Goal: Task Accomplishment & Management: Use online tool/utility

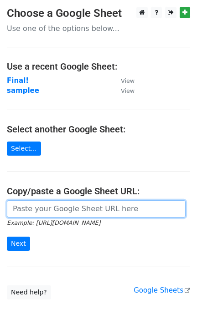
click at [48, 203] on input "url" at bounding box center [96, 208] width 178 height 17
paste input "https://docs.google.com/spreadsheets/d/1RNTPyNBUCzZvOFJ7EczvcX0gCRlXf9o_Th_elsi…"
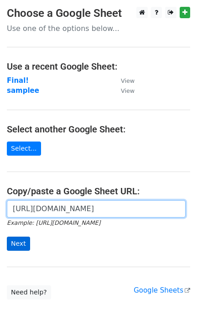
type input "https://docs.google.com/spreadsheets/d/1RNTPyNBUCzZvOFJ7EczvcX0gCRlXf9o_Th_elsi…"
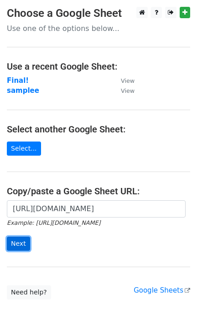
click at [19, 238] on input "Next" at bounding box center [18, 244] width 23 height 14
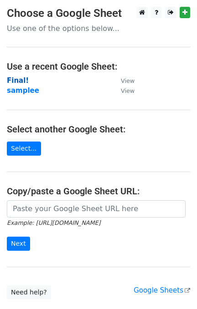
click at [20, 78] on strong "Final!" at bounding box center [18, 80] width 22 height 8
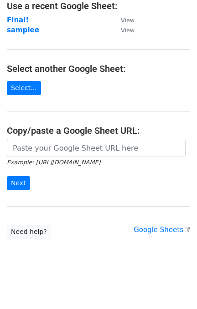
scroll to position [62, 0]
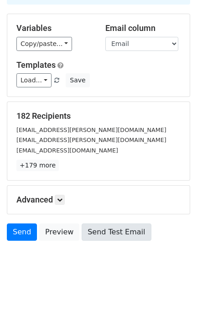
scroll to position [80, 0]
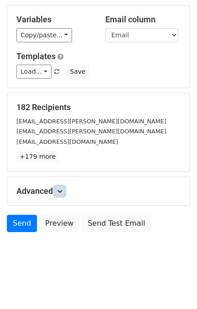
click at [58, 193] on icon at bounding box center [59, 190] width 5 height 5
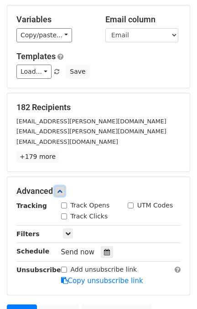
click at [60, 189] on icon at bounding box center [59, 190] width 5 height 5
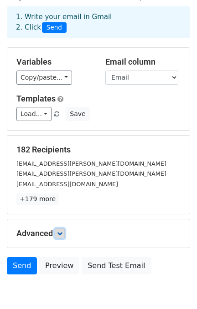
scroll to position [0, 0]
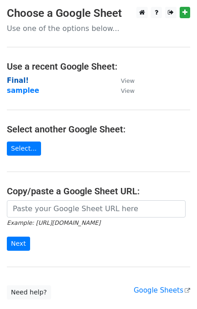
click at [20, 79] on strong "Final!" at bounding box center [18, 80] width 22 height 8
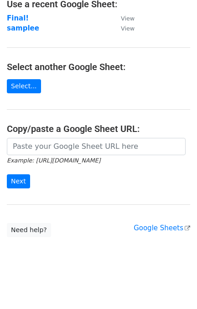
scroll to position [1, 0]
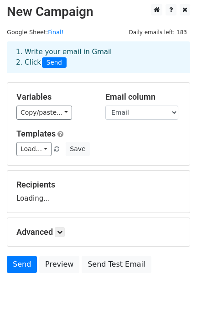
scroll to position [44, 0]
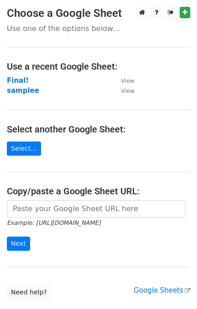
scroll to position [62, 0]
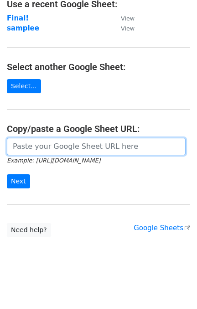
click at [58, 151] on input "url" at bounding box center [96, 146] width 178 height 17
paste input "https://docs.google.com/spreadsheets/d/1hZ3y722SWLZvfRicuNxQtdTTEzImSrCqJHmkS3a…"
type input "https://docs.google.com/spreadsheets/d/1hZ3y722SWLZvfRicuNxQtdTTEzImSrCqJHmkS3a…"
click at [7, 174] on input "Next" at bounding box center [18, 181] width 23 height 14
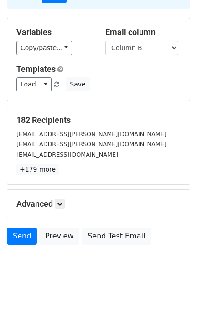
scroll to position [80, 0]
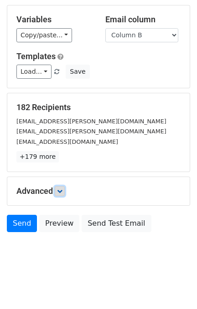
click at [59, 188] on link at bounding box center [60, 191] width 10 height 10
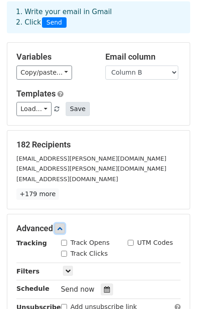
scroll to position [0, 0]
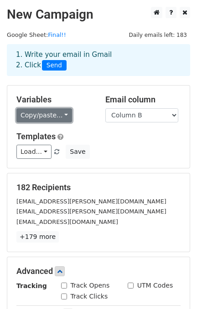
click at [36, 114] on link "Copy/paste..." at bounding box center [44, 115] width 56 height 14
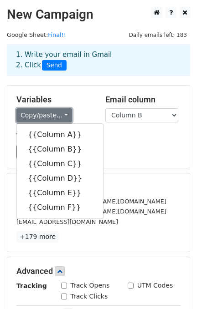
click at [36, 114] on link "Copy/paste..." at bounding box center [44, 115] width 56 height 14
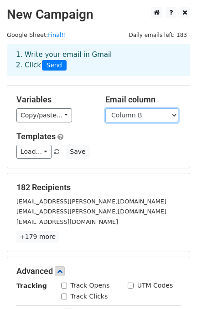
click at [135, 112] on select "Column A Column B Column C Column D Column E Column F" at bounding box center [141, 115] width 73 height 14
click at [133, 112] on select "Column A Column B Column C Column D Column E Column F" at bounding box center [141, 115] width 73 height 14
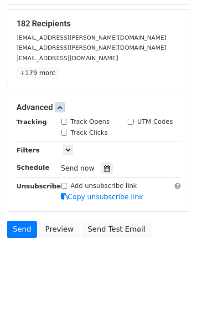
scroll to position [169, 0]
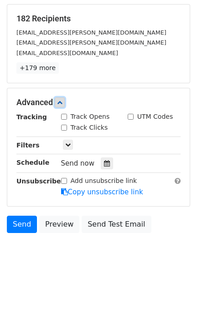
click at [62, 102] on icon at bounding box center [59, 102] width 5 height 5
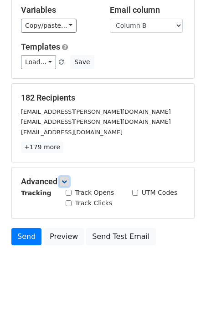
scroll to position [80, 0]
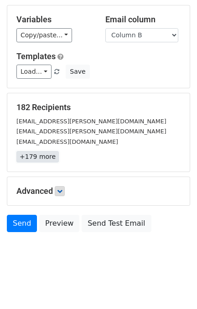
click at [38, 158] on link "+179 more" at bounding box center [37, 156] width 42 height 11
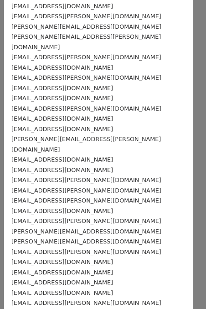
scroll to position [485, 0]
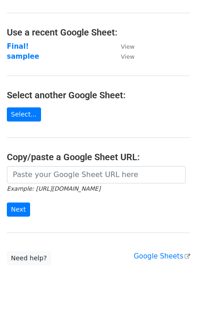
scroll to position [62, 0]
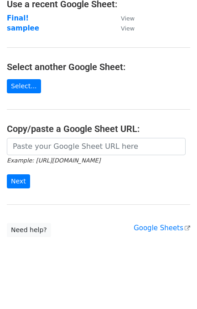
click at [49, 157] on small "Example: [URL][DOMAIN_NAME]" at bounding box center [53, 160] width 93 height 7
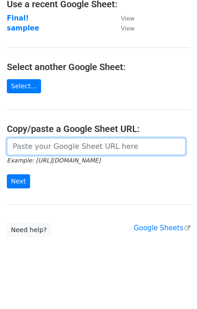
drag, startPoint x: 50, startPoint y: 148, endPoint x: 56, endPoint y: 146, distance: 6.9
click at [50, 148] on input "url" at bounding box center [96, 146] width 178 height 17
paste input "[URL][DOMAIN_NAME]"
type input "[URL][DOMAIN_NAME]"
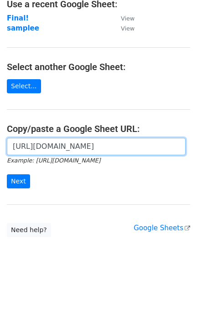
click at [7, 174] on input "Next" at bounding box center [18, 181] width 23 height 14
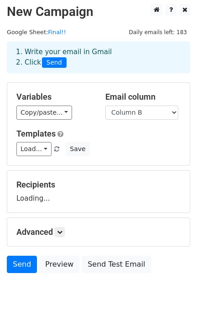
scroll to position [44, 0]
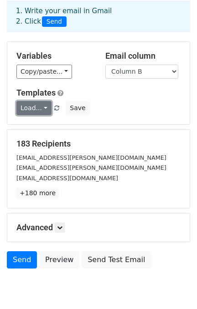
click at [42, 111] on link "Load..." at bounding box center [33, 108] width 35 height 14
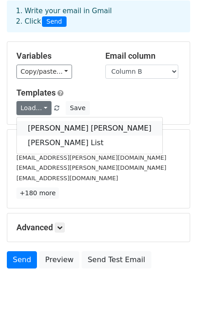
click at [42, 127] on link "[PERSON_NAME] [PERSON_NAME]" at bounding box center [89, 128] width 145 height 15
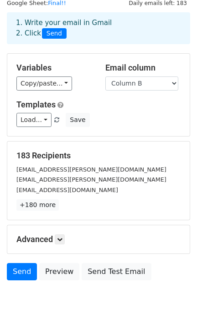
scroll to position [0, 0]
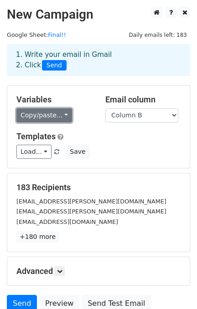
click at [52, 117] on link "Copy/paste..." at bounding box center [44, 115] width 56 height 14
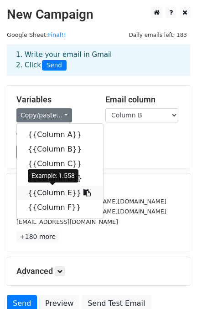
click at [83, 193] on icon at bounding box center [86, 192] width 7 height 7
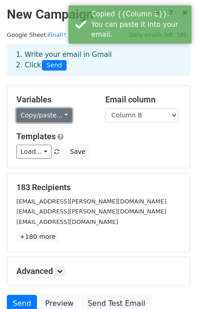
click at [52, 117] on link "Copy/paste..." at bounding box center [44, 115] width 56 height 14
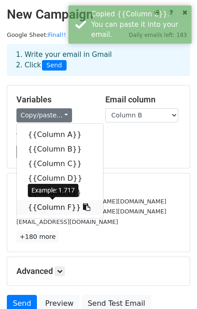
click at [42, 206] on link "{{Column F}}" at bounding box center [60, 207] width 86 height 15
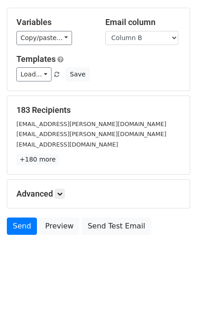
scroll to position [80, 0]
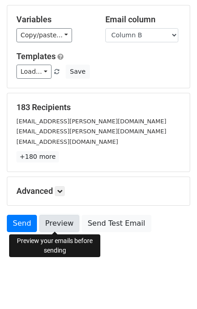
click at [58, 220] on link "Preview" at bounding box center [59, 223] width 40 height 17
click at [59, 220] on link "Preview" at bounding box center [59, 223] width 40 height 17
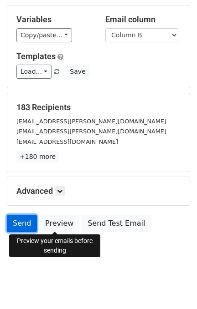
click at [23, 224] on link "Send" at bounding box center [22, 223] width 30 height 17
